Goal: Information Seeking & Learning: Find specific fact

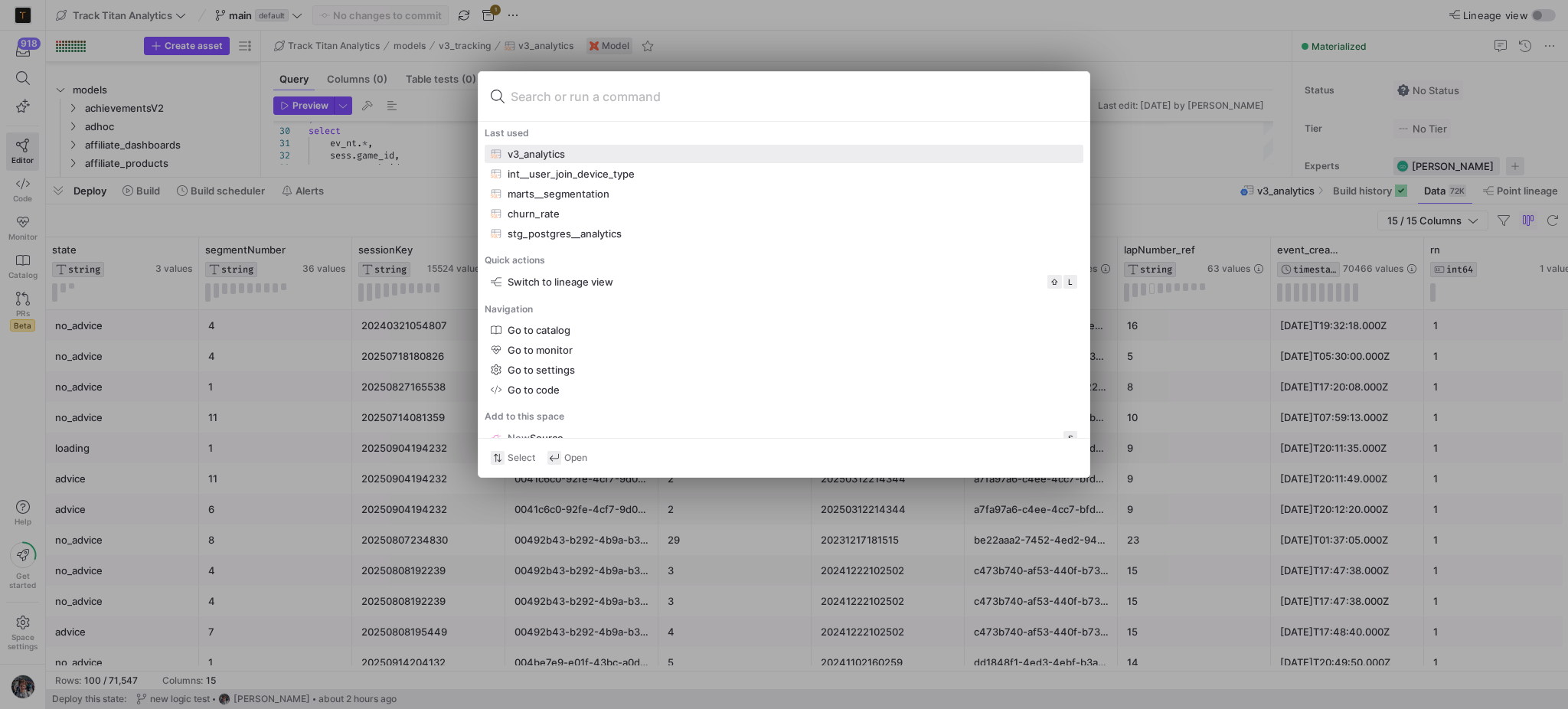
scroll to position [0, 456]
type input "session"
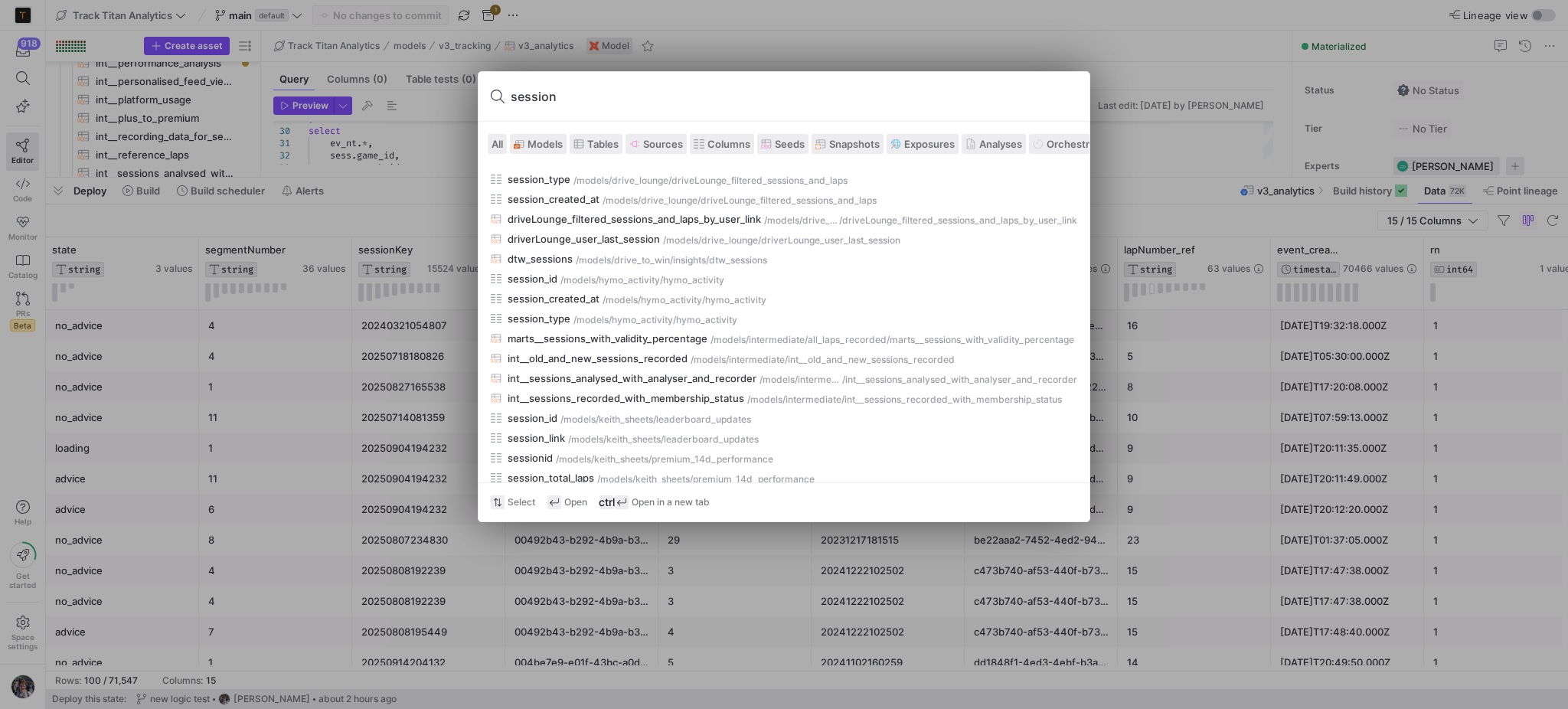
scroll to position [974, 0]
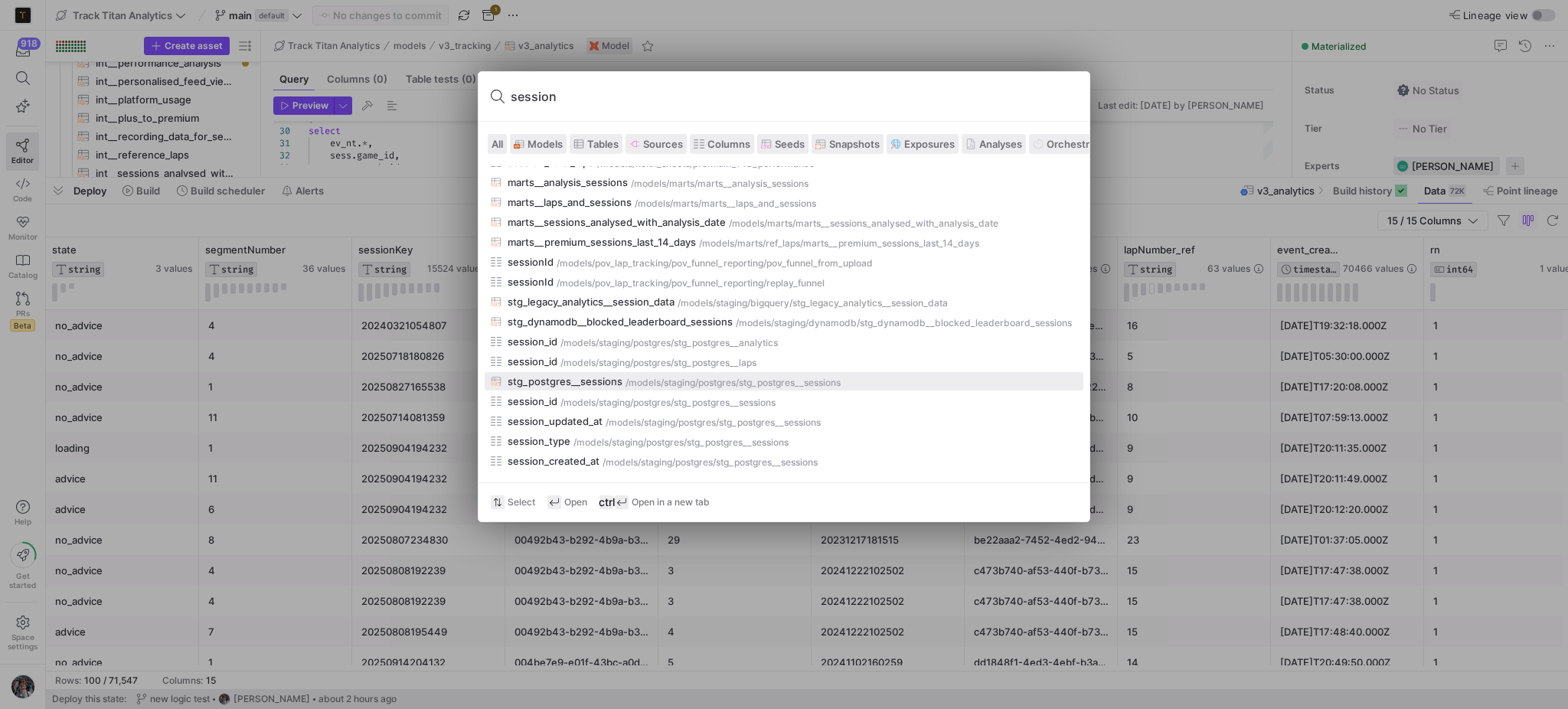
click at [643, 372] on button "stg_postgres__sessions /models/ staging/postgres /stg_postgres__sessions" at bounding box center [783, 381] width 599 height 18
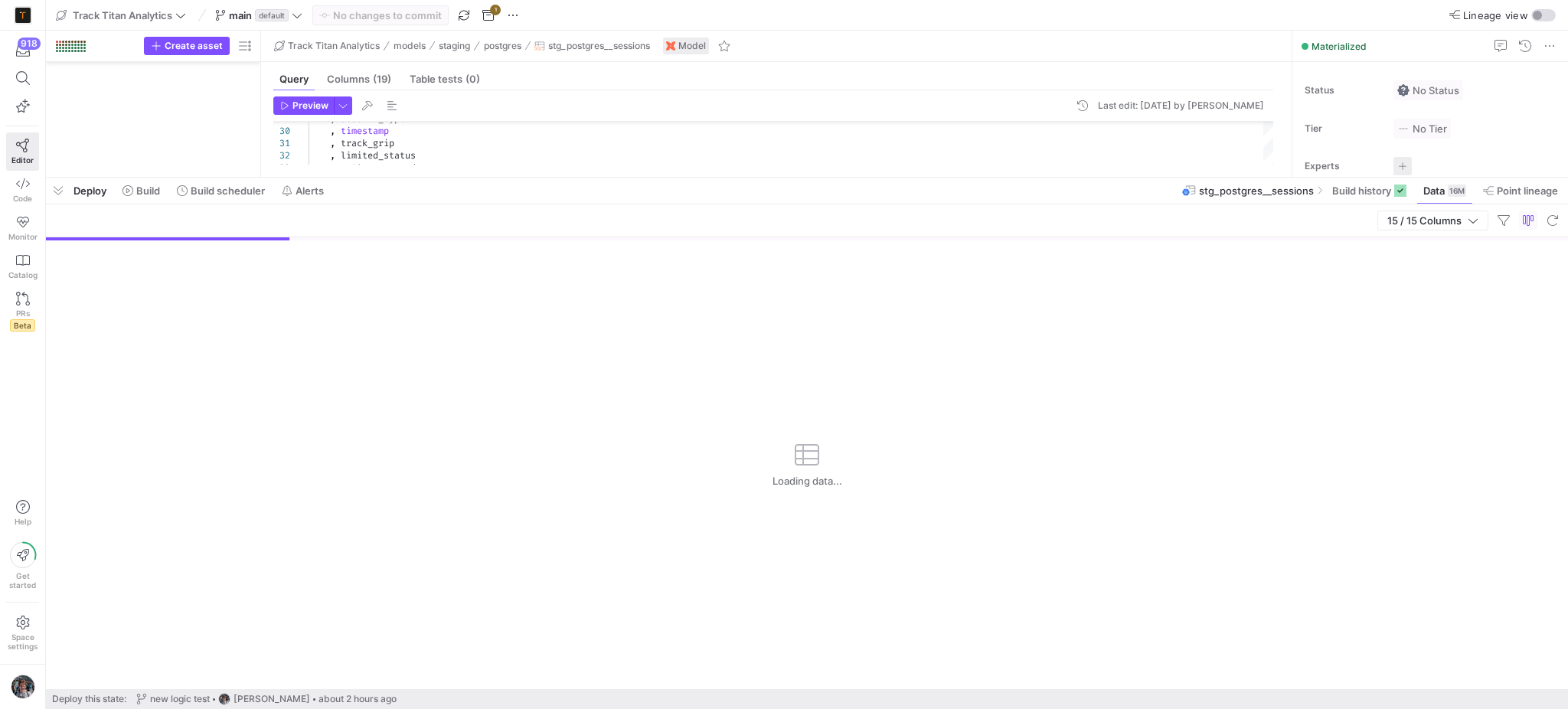
scroll to position [2493, 0]
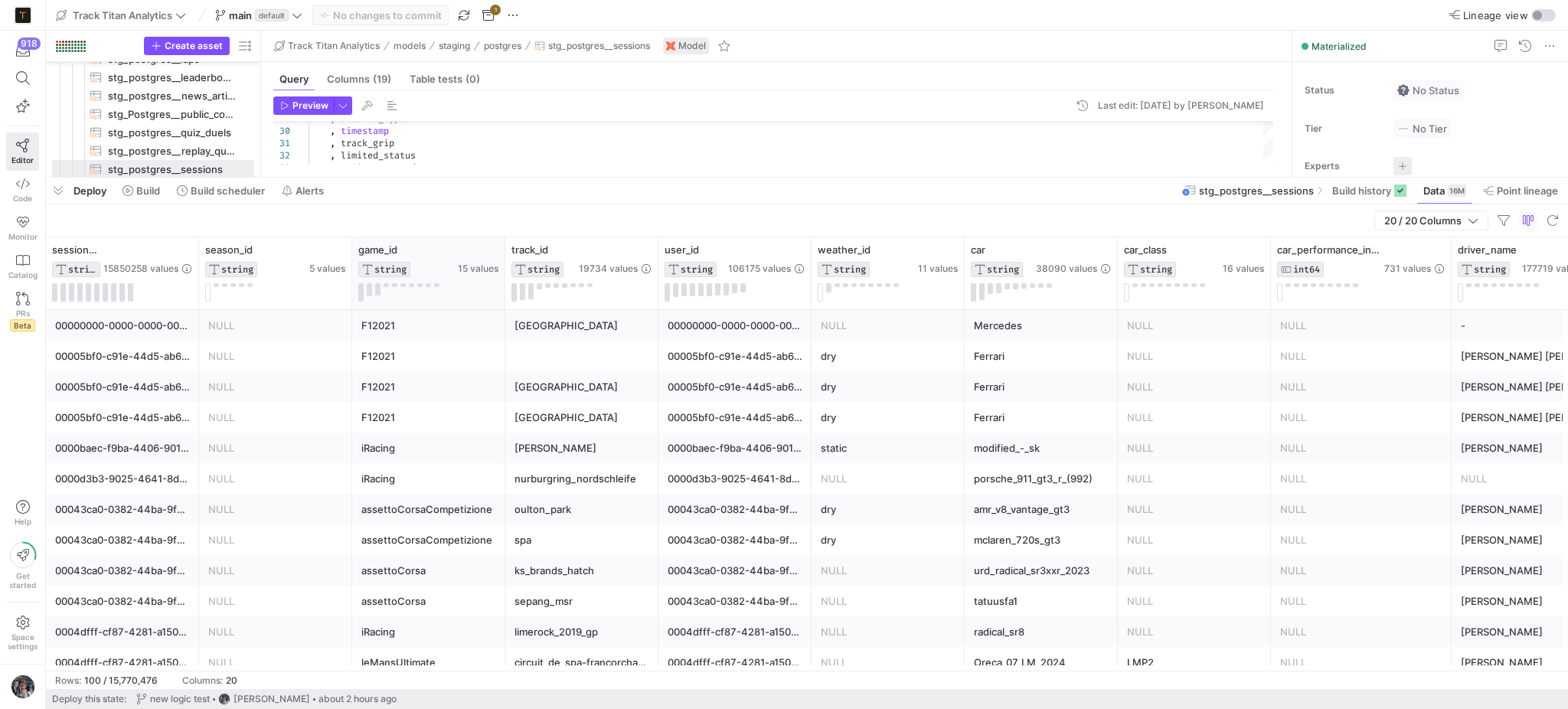
click at [491, 243] on div "game_id STRING 15 values" at bounding box center [428, 274] width 153 height 72
click at [491, 248] on icon at bounding box center [492, 250] width 12 height 12
click at [511, 280] on div "Contains" at bounding box center [563, 273] width 155 height 24
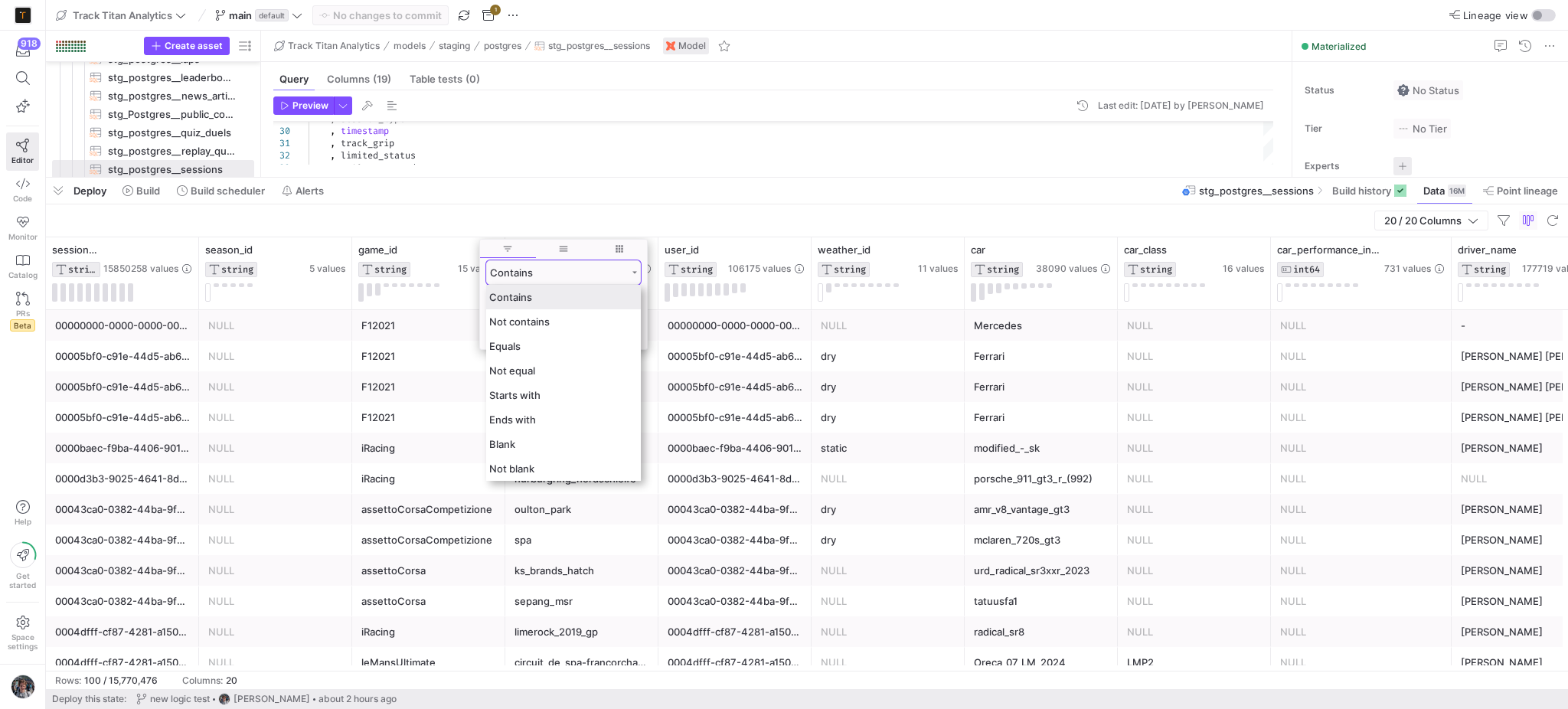
click at [511, 280] on div "Contains" at bounding box center [563, 273] width 155 height 24
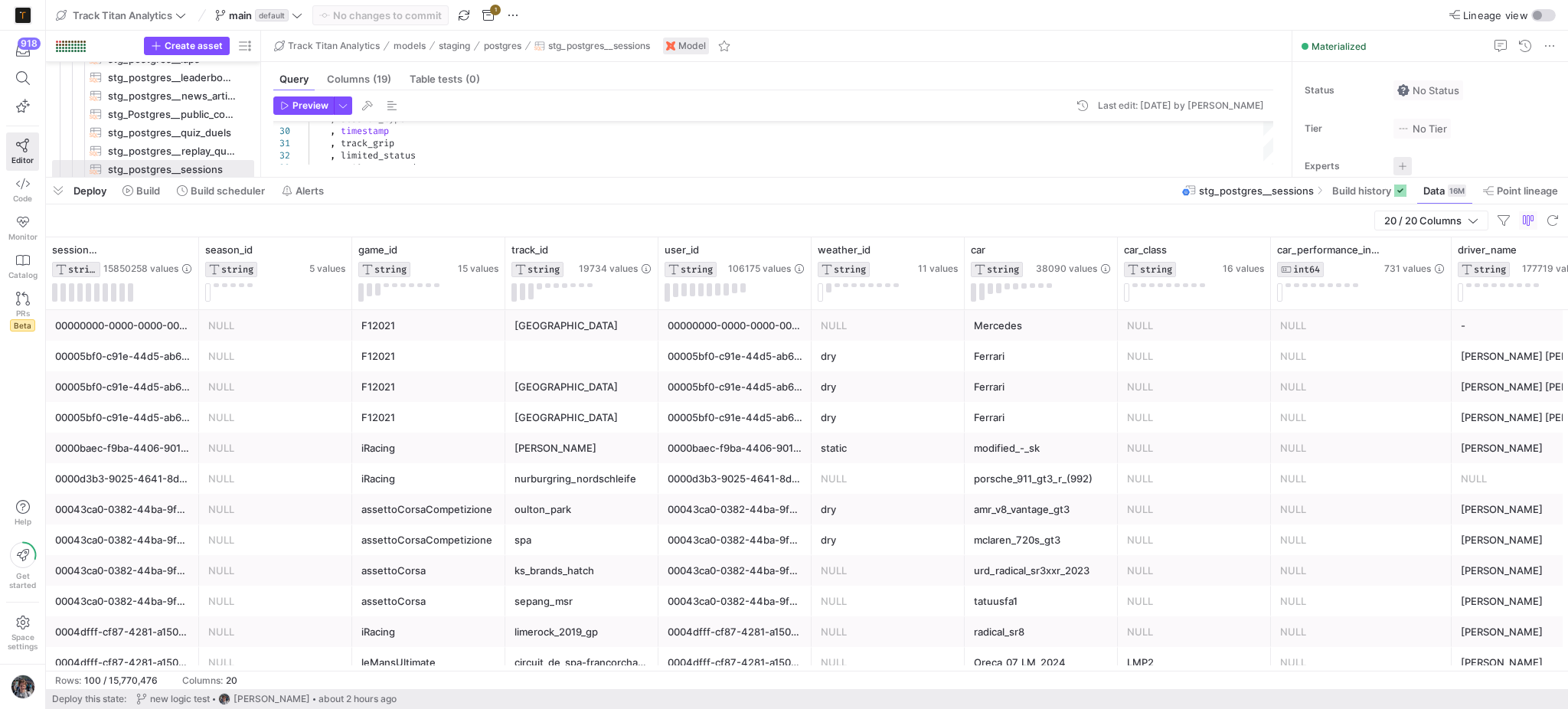
click at [510, 232] on div "20 / 20 Columns" at bounding box center [807, 221] width 1522 height 33
click at [65, 198] on span "button" at bounding box center [59, 191] width 24 height 26
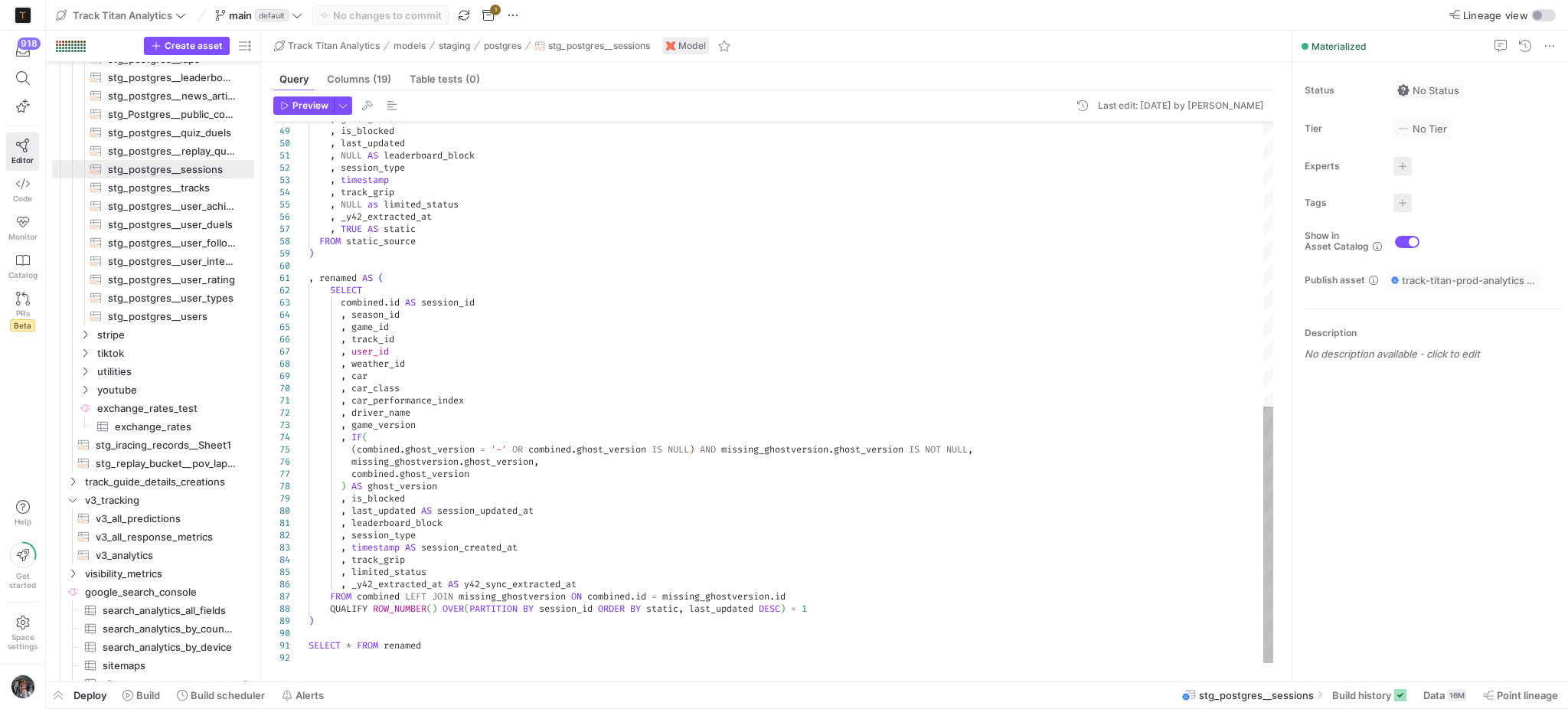
click at [458, 626] on div ", ghost_version , is_blocked , last_updated , NULL AS leaderboard_block , sessi…" at bounding box center [791, 94] width 965 height 1139
click at [459, 642] on div ", ghost_version , is_blocked , last_updated , NULL AS leaderboard_block , sessi…" at bounding box center [791, 94] width 965 height 1139
click at [354, 642] on div ", ghost_version , is_blocked , last_updated , NULL AS leaderboard_block , sessi…" at bounding box center [791, 94] width 965 height 1139
click at [346, 644] on div ", ghost_version , is_blocked , last_updated , NULL AS leaderboard_block , sessi…" at bounding box center [791, 94] width 965 height 1139
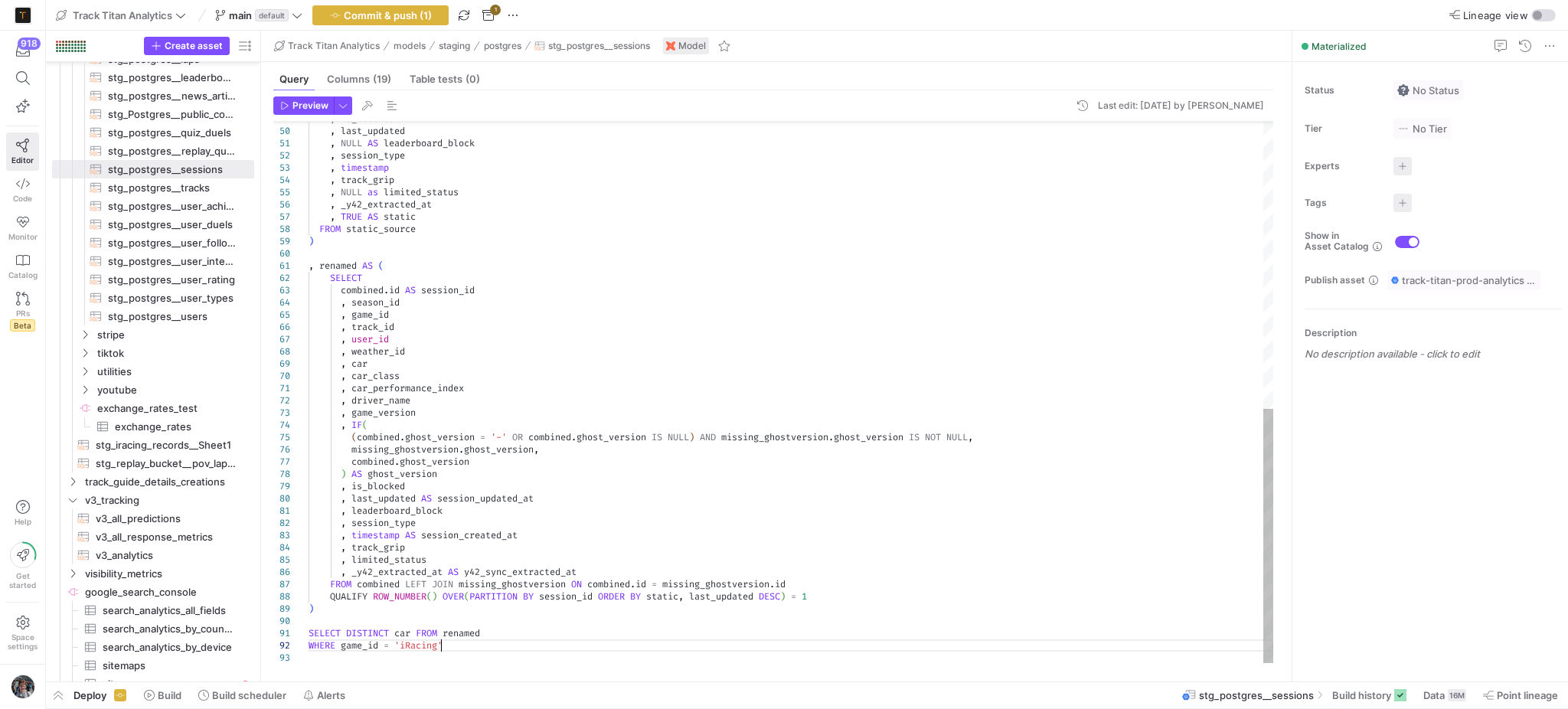
scroll to position [12, 131]
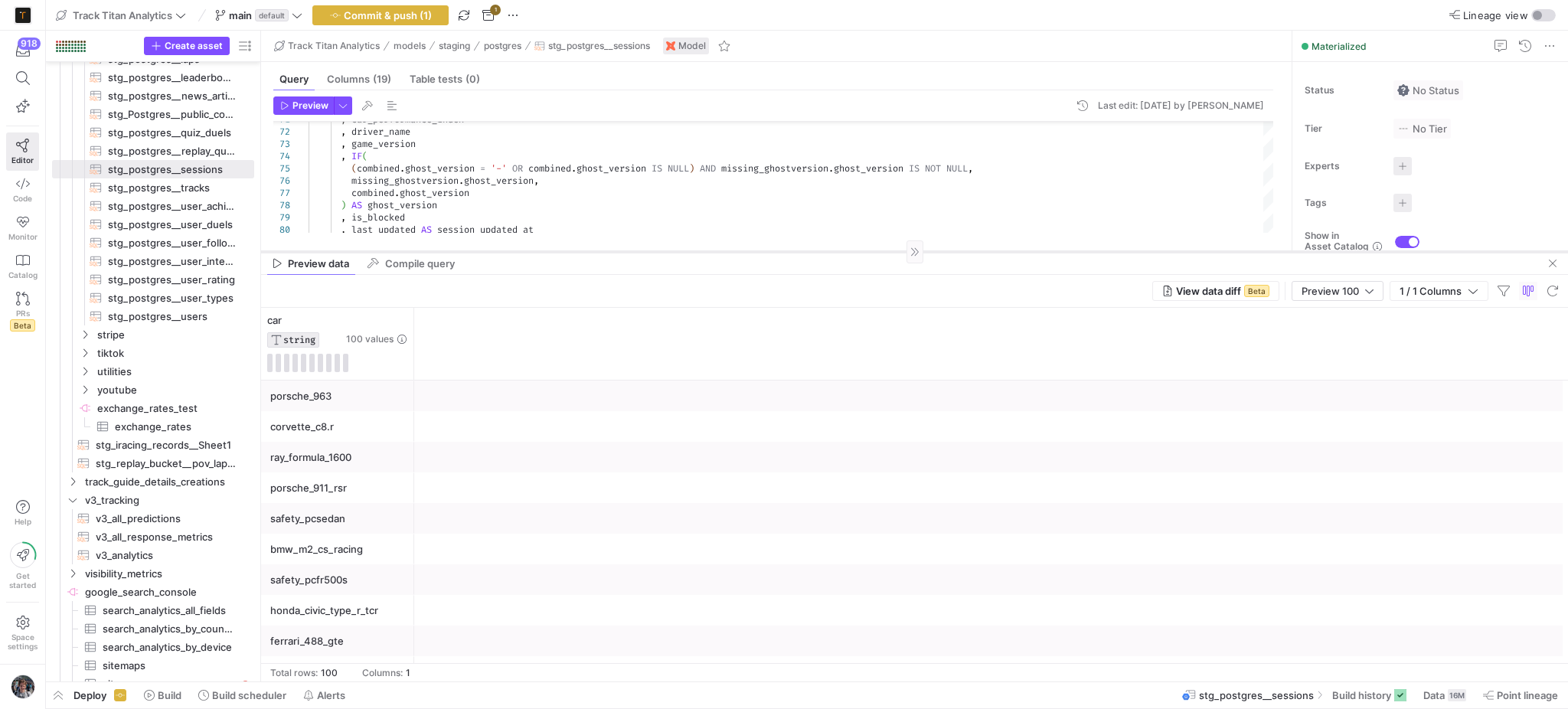
drag, startPoint x: 842, startPoint y: 414, endPoint x: 839, endPoint y: 253, distance: 161.0
click at [839, 252] on div at bounding box center [914, 251] width 1307 height 1
type textarea "SELECT DISTINCT car FROM renamed WHERE game_id = 'iRacing'"
click at [1318, 286] on span "Preview 100" at bounding box center [1330, 291] width 58 height 12
click at [1341, 337] on mat-option "Full Preview" at bounding box center [1336, 342] width 91 height 24
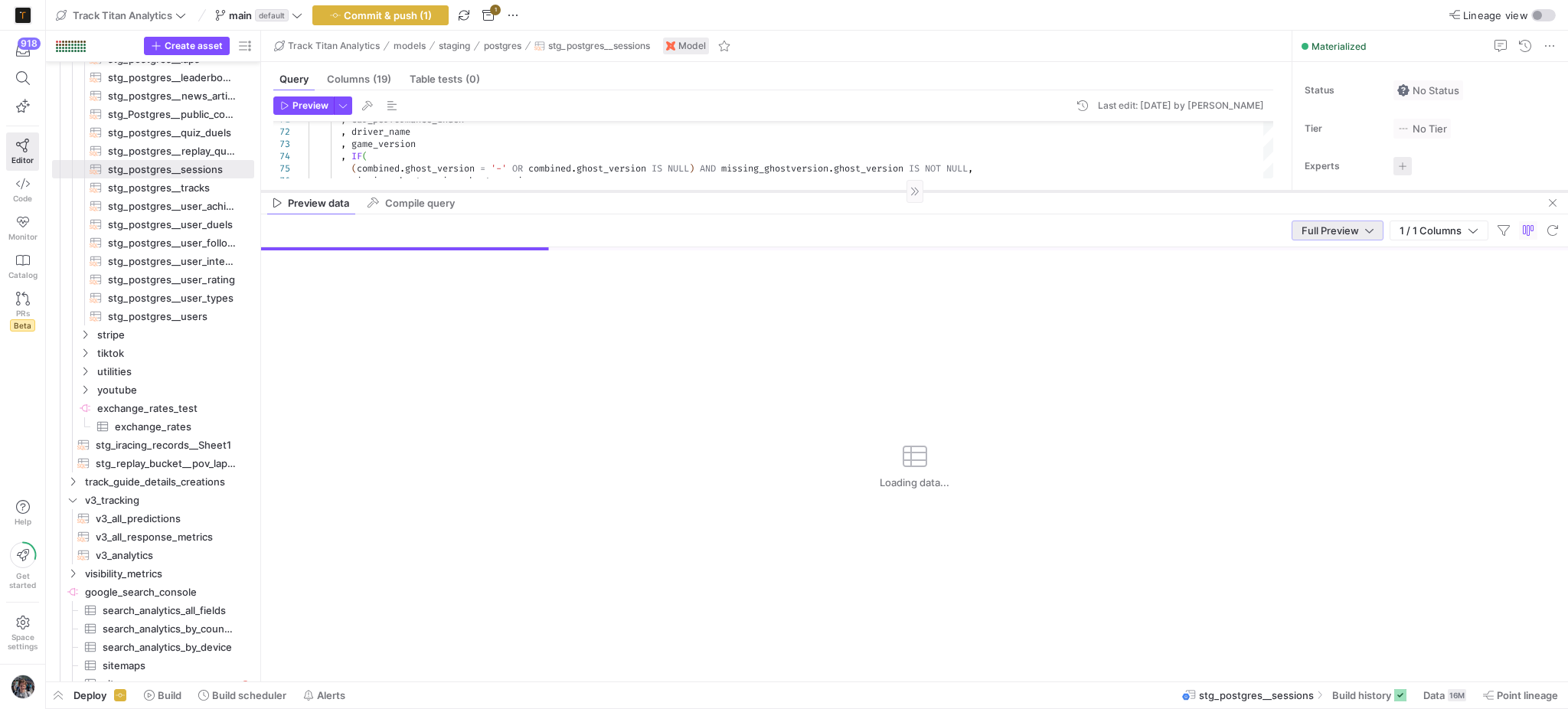
drag, startPoint x: 1212, startPoint y: 251, endPoint x: 1208, endPoint y: 189, distance: 62.1
click at [1208, 191] on div at bounding box center [914, 191] width 1307 height 1
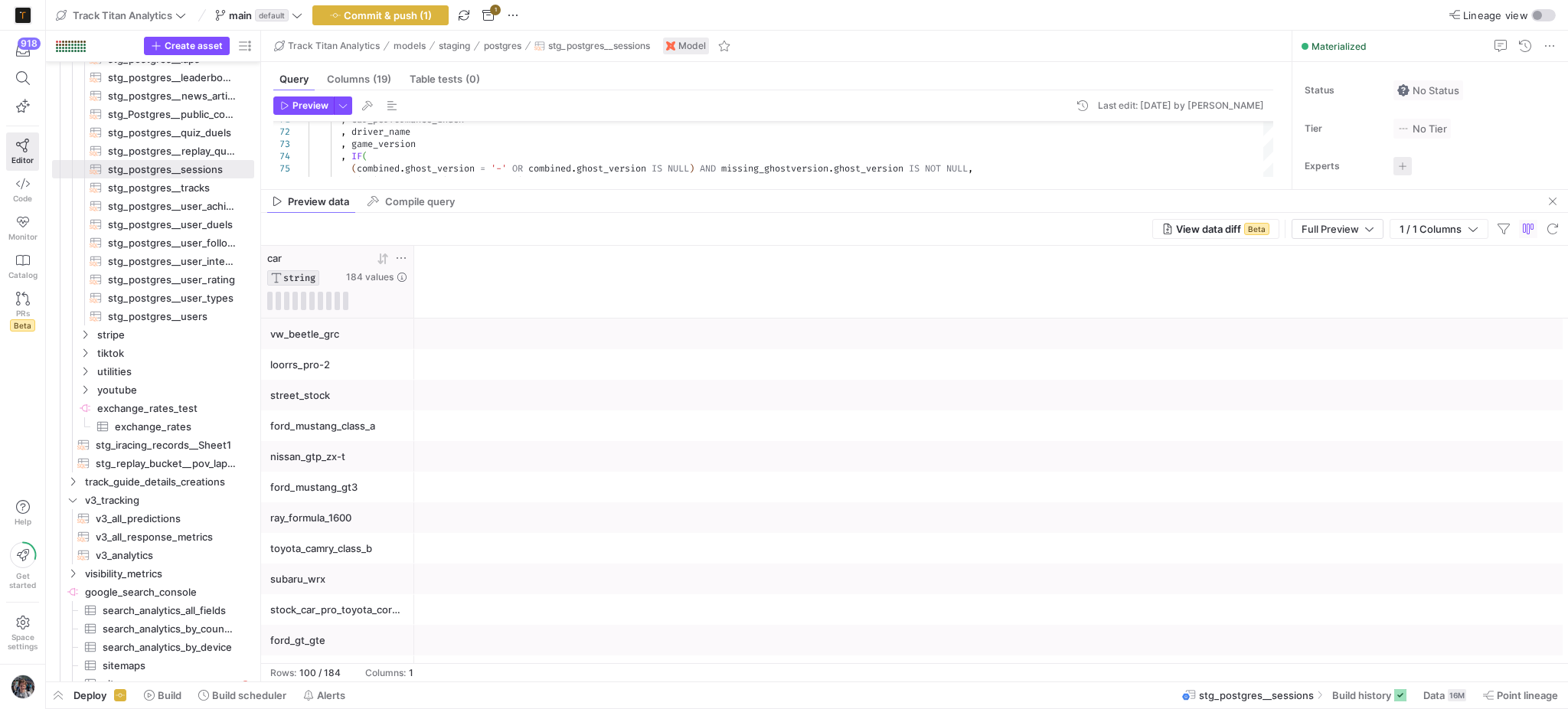
click at [404, 255] on icon at bounding box center [401, 258] width 12 height 12
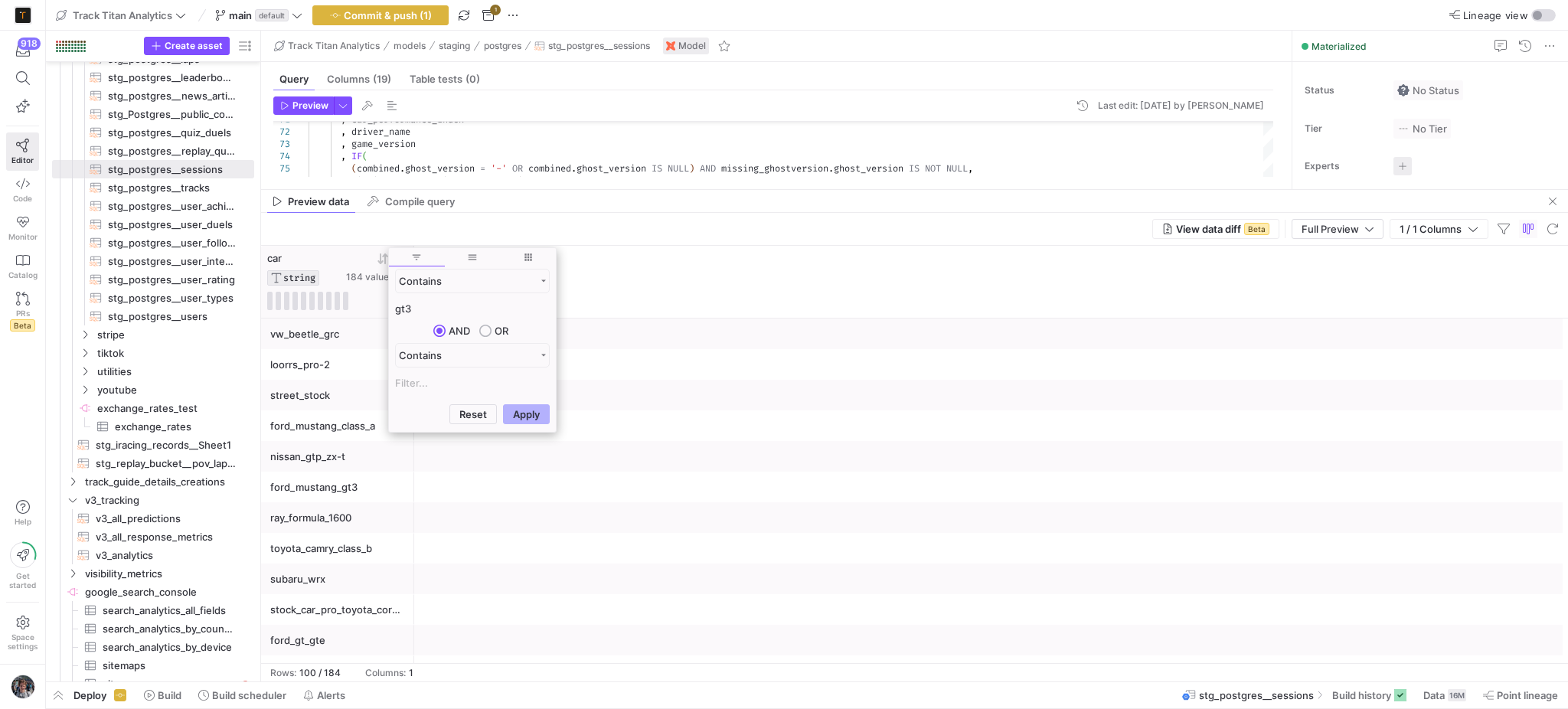
type input "gt3"
click at [503, 404] on button "Apply" at bounding box center [525, 414] width 46 height 20
click at [835, 466] on div at bounding box center [914, 455] width 1307 height 31
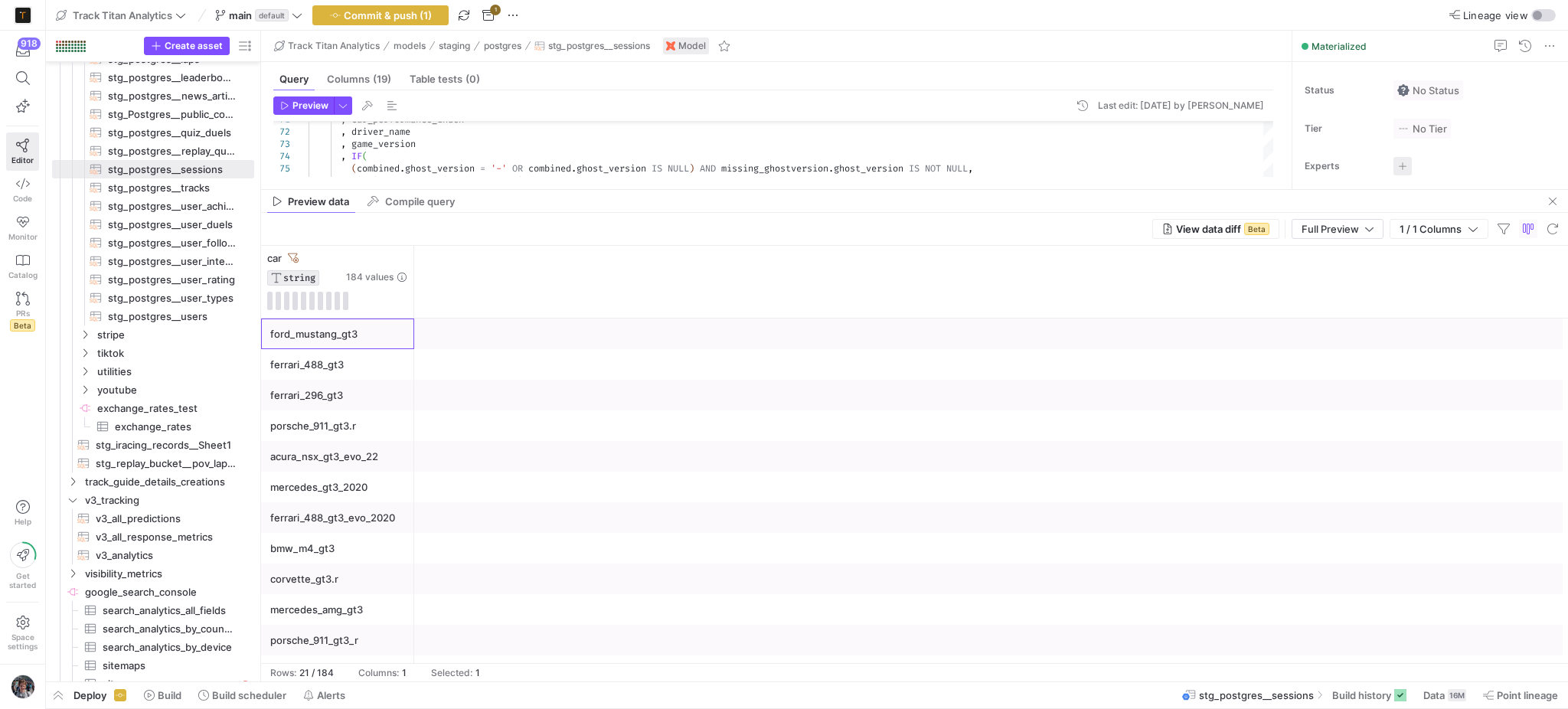
click at [357, 328] on div "ford_mustang_gt3" at bounding box center [337, 334] width 135 height 30
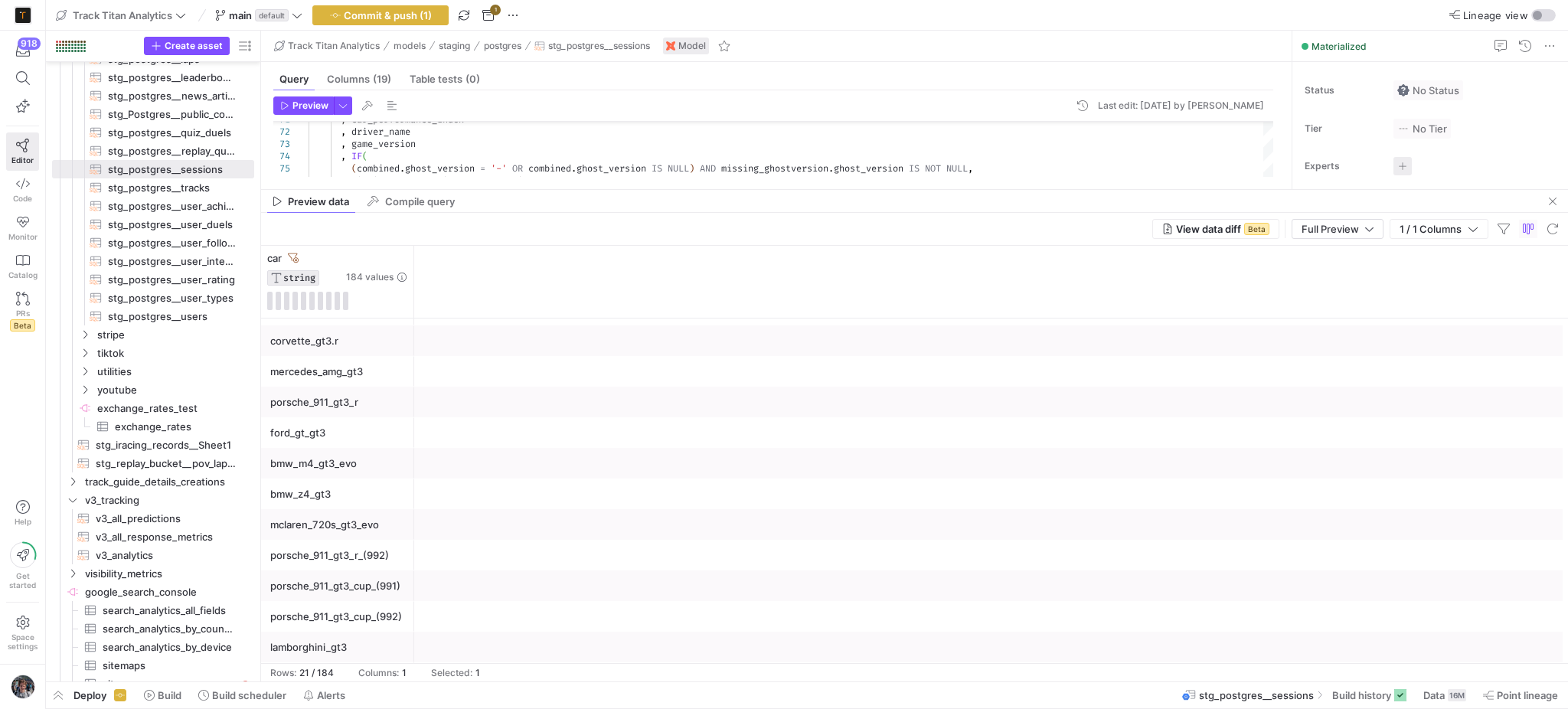
scroll to position [299, 0]
click at [360, 647] on div "amr_vantage_gt3_evo" at bounding box center [337, 648] width 135 height 30
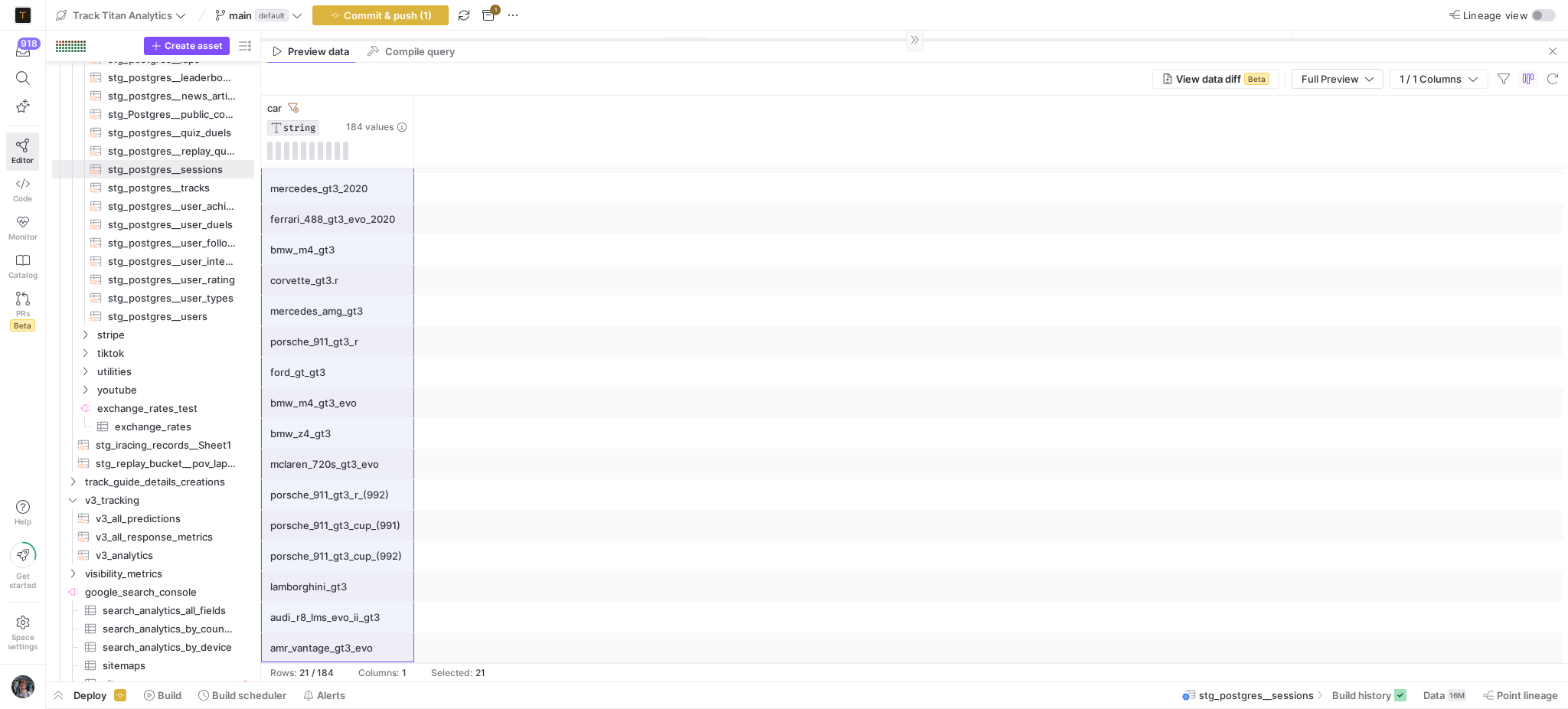
scroll to position [142, 0]
drag, startPoint x: 755, startPoint y: 191, endPoint x: 736, endPoint y: 77, distance: 115.6
click at [755, 46] on as-split "Track Titan Analytics models staging postgres stg_postgres__sessions Model Quer…" at bounding box center [914, 356] width 1307 height 650
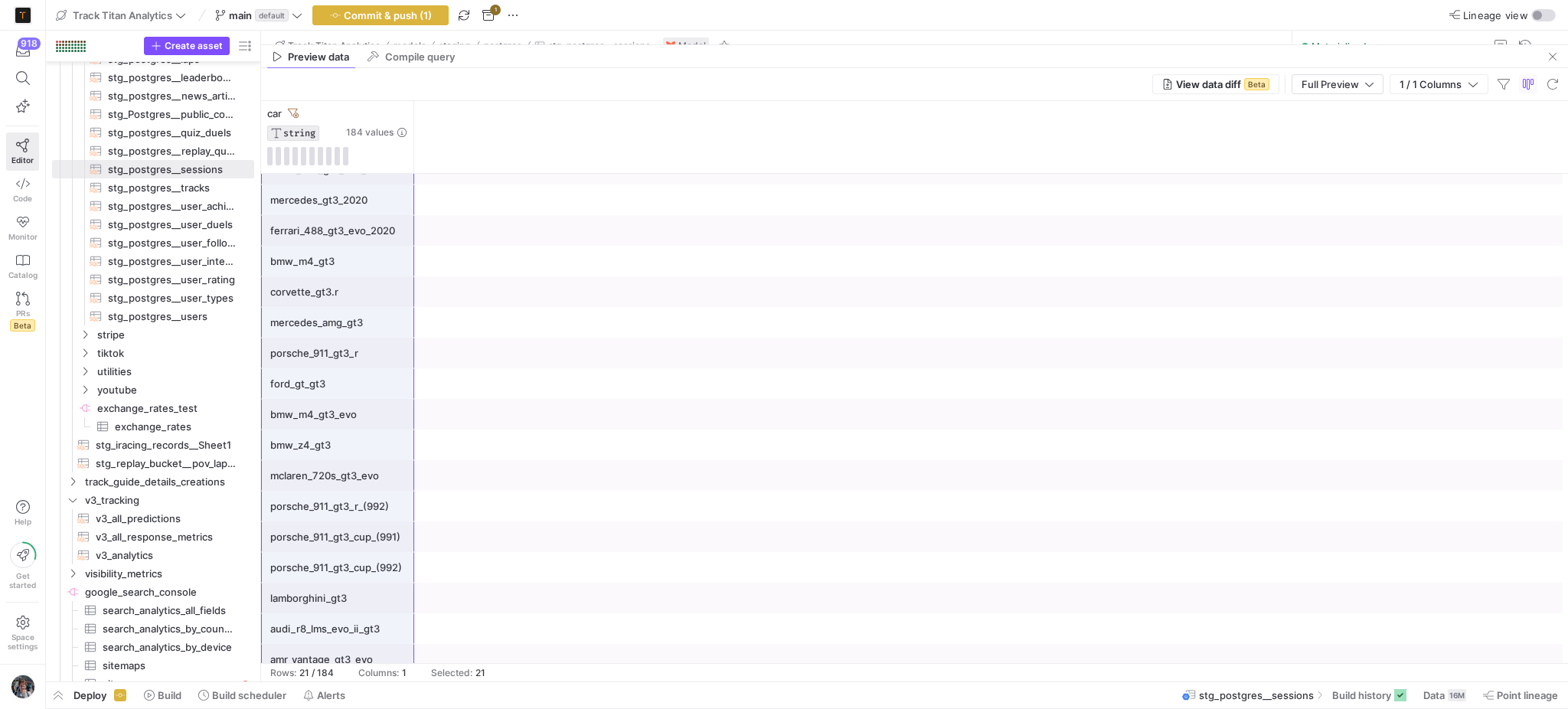
scroll to position [0, 0]
